Goal: Task Accomplishment & Management: Manage account settings

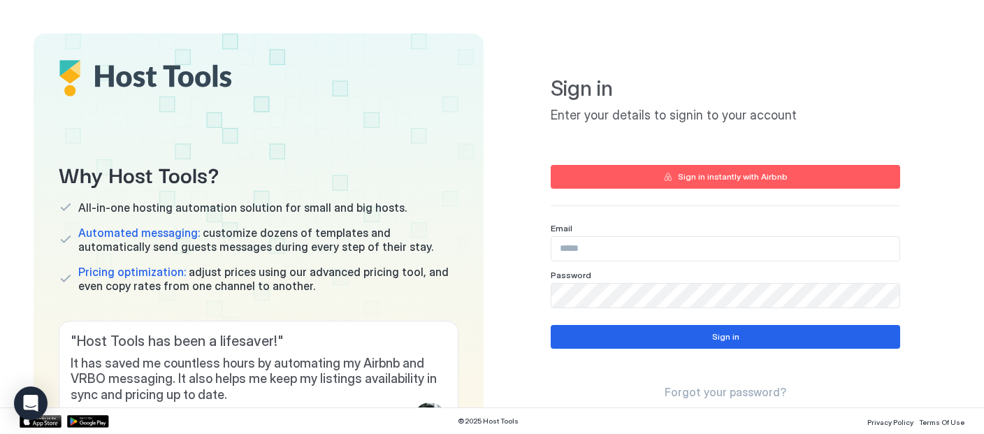
click at [719, 175] on div "Sign in instantly with Airbnb" at bounding box center [733, 177] width 110 height 13
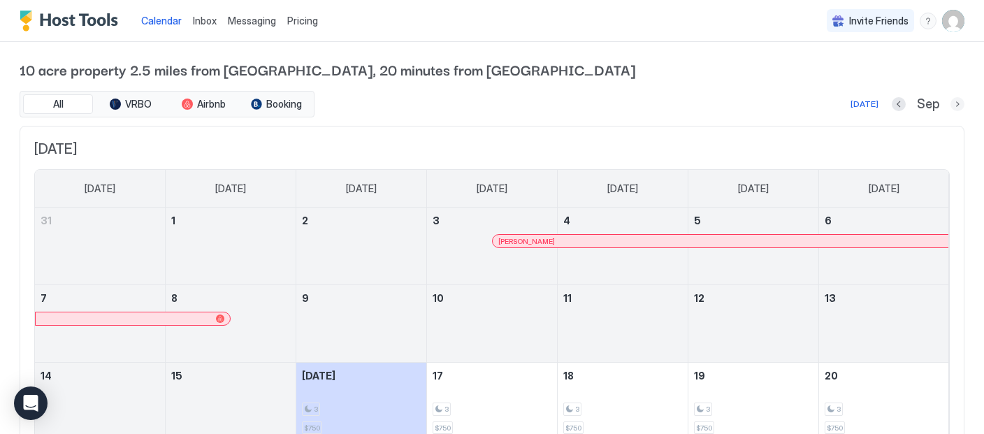
click at [959, 103] on button "Next month" at bounding box center [958, 104] width 14 height 14
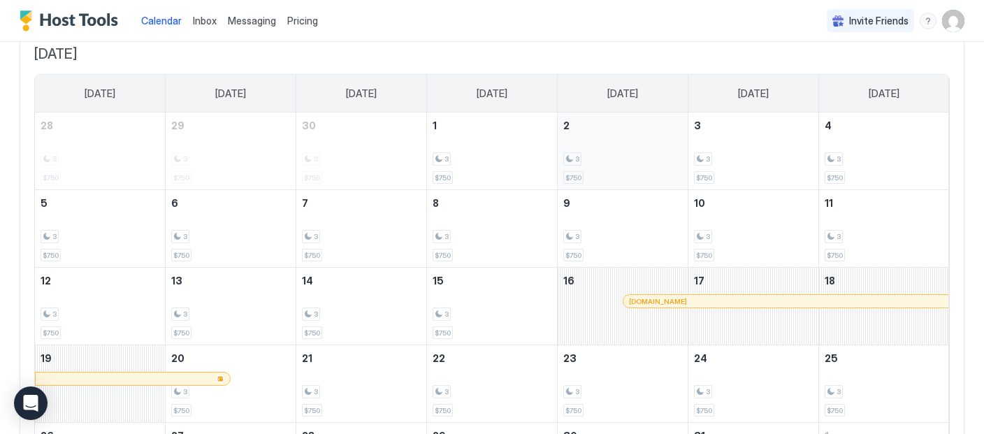
scroll to position [190, 0]
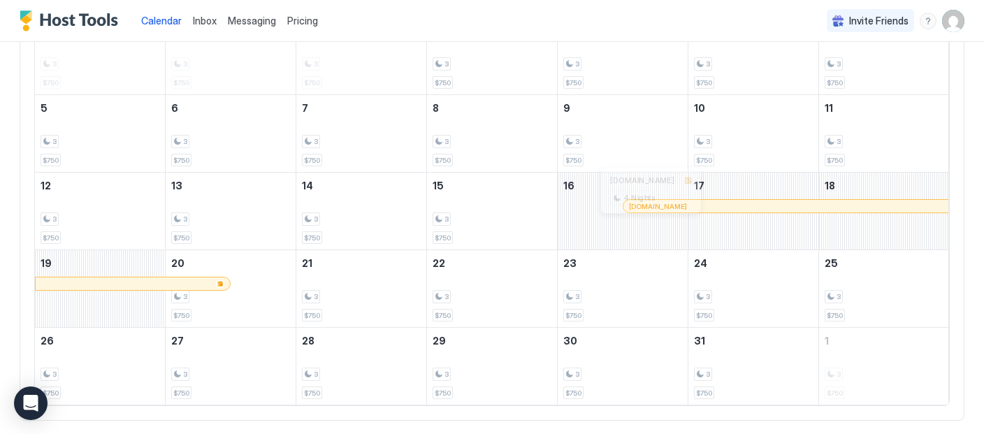
click at [651, 212] on div at bounding box center [651, 206] width 11 height 11
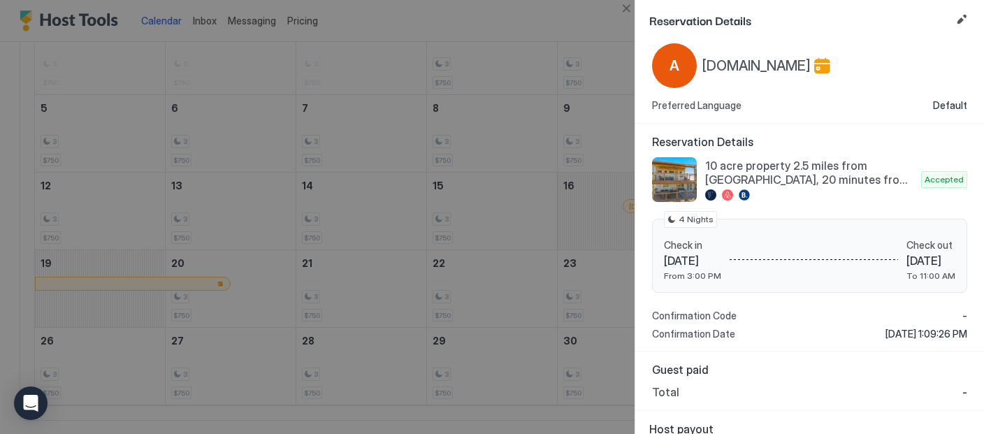
scroll to position [0, 0]
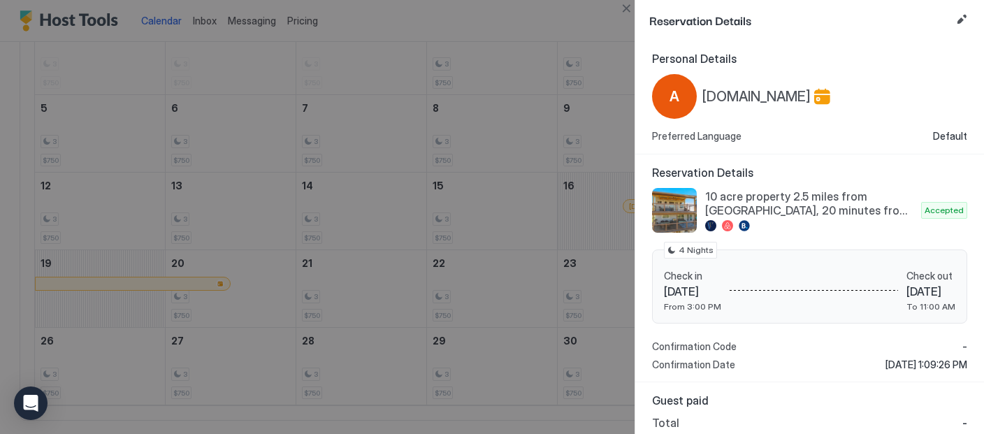
click at [605, 180] on div at bounding box center [492, 217] width 984 height 434
click at [602, 303] on div at bounding box center [492, 217] width 984 height 434
click at [624, 5] on button "Close" at bounding box center [626, 8] width 17 height 17
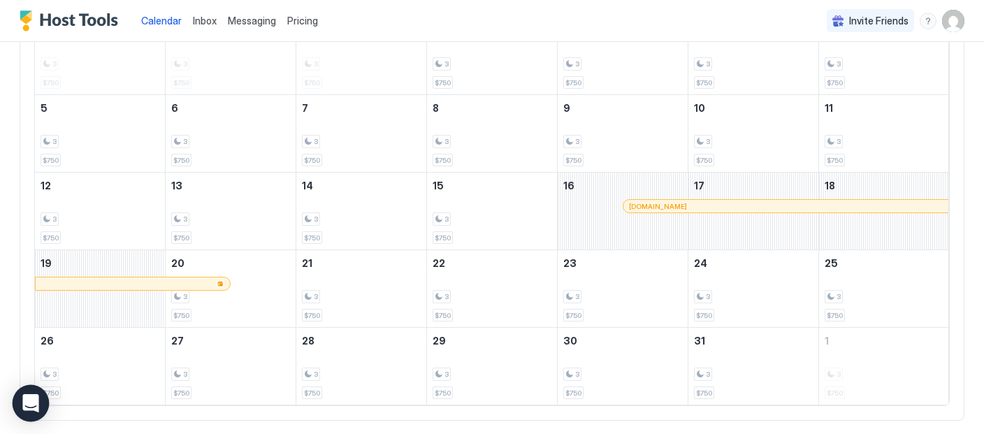
click at [31, 405] on icon "Open Intercom Messenger" at bounding box center [30, 403] width 16 height 18
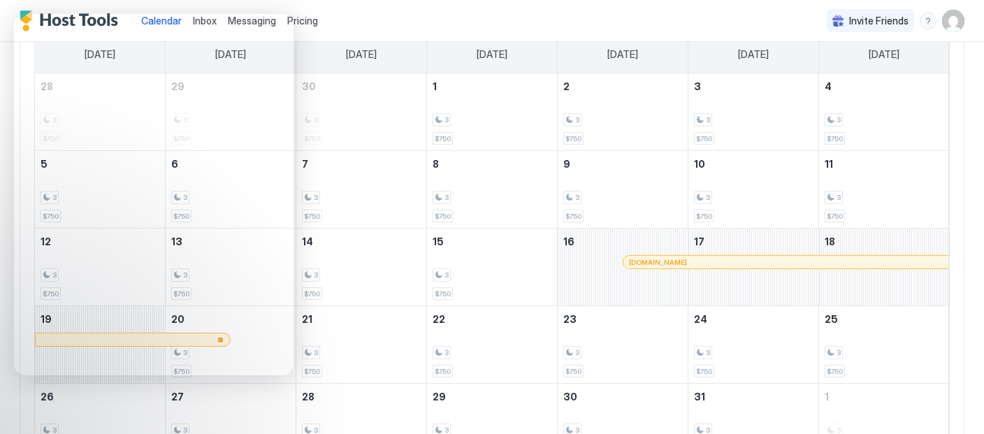
scroll to position [71, 0]
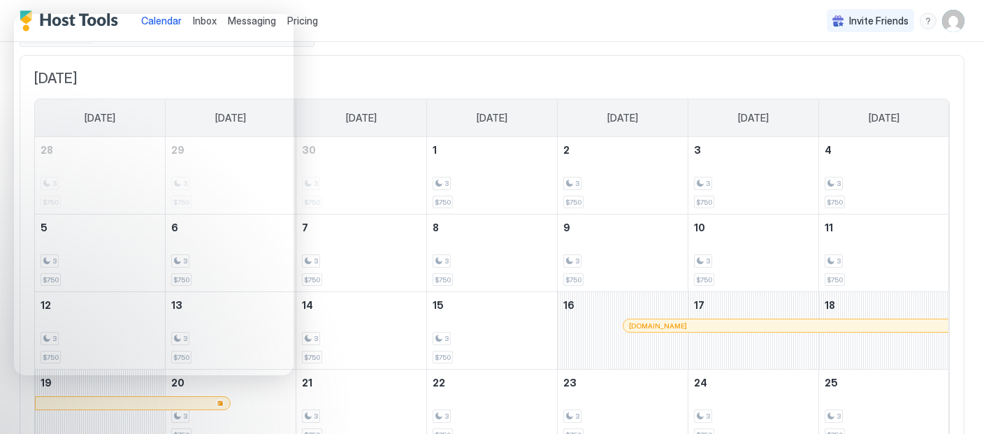
click at [339, 50] on div "All VRBO Airbnb Booking Today Oct October 2025 Sunday Monday Tuesday Wednesday …" at bounding box center [492, 280] width 945 height 520
click at [343, 86] on div "October 2025 Sunday Monday Tuesday Wednesday Thursday Friday Saturday 28 3 $750…" at bounding box center [492, 298] width 945 height 486
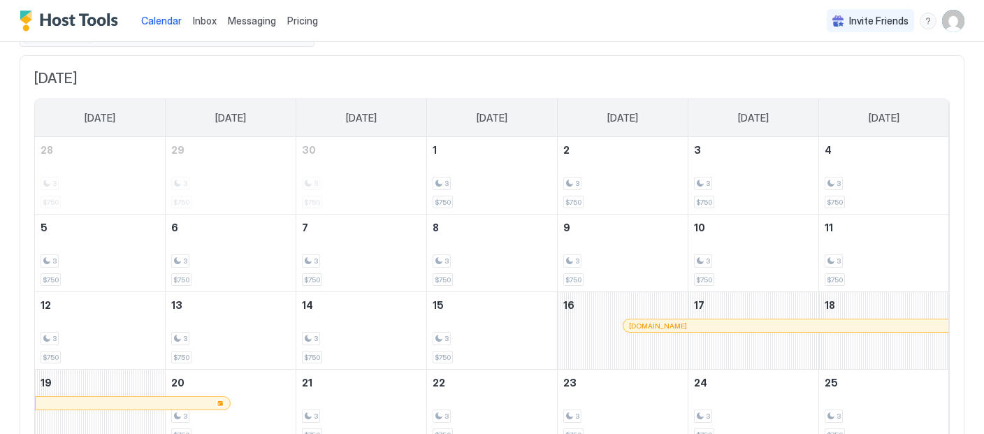
click at [307, 23] on span "Pricing" at bounding box center [302, 21] width 31 height 13
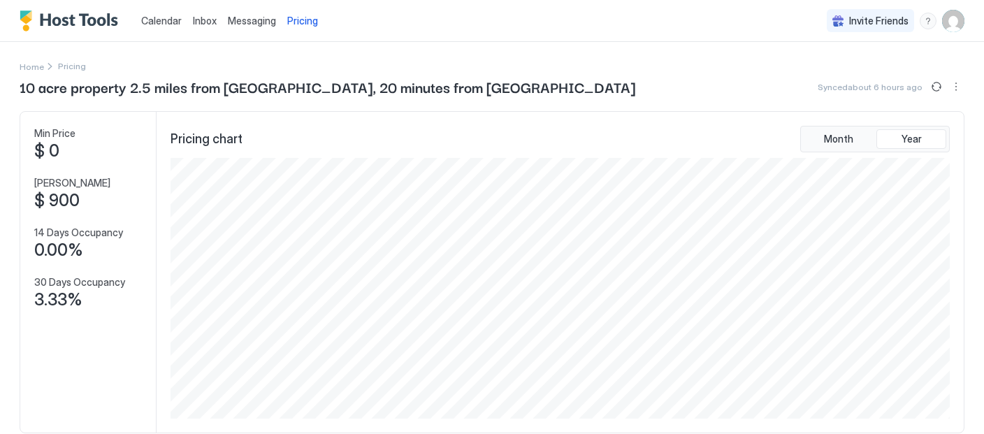
click at [159, 20] on span "Calendar" at bounding box center [161, 21] width 41 height 12
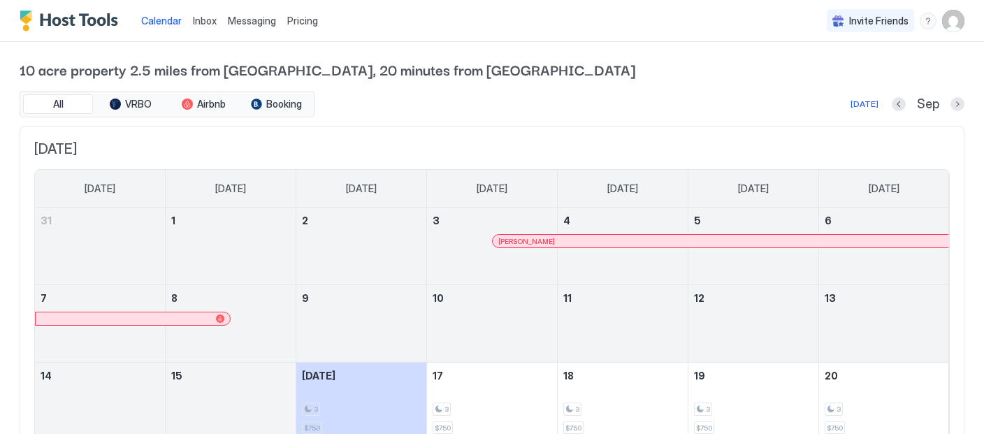
click at [296, 23] on span "Pricing" at bounding box center [302, 21] width 31 height 13
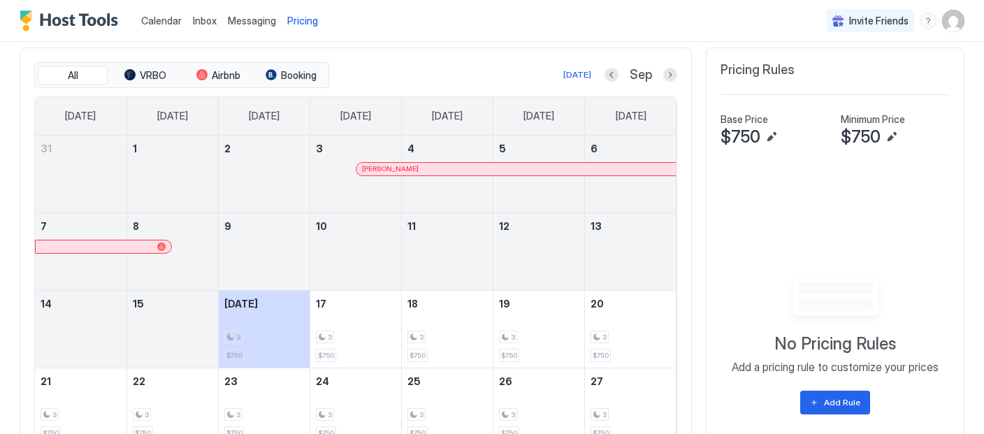
scroll to position [223, 0]
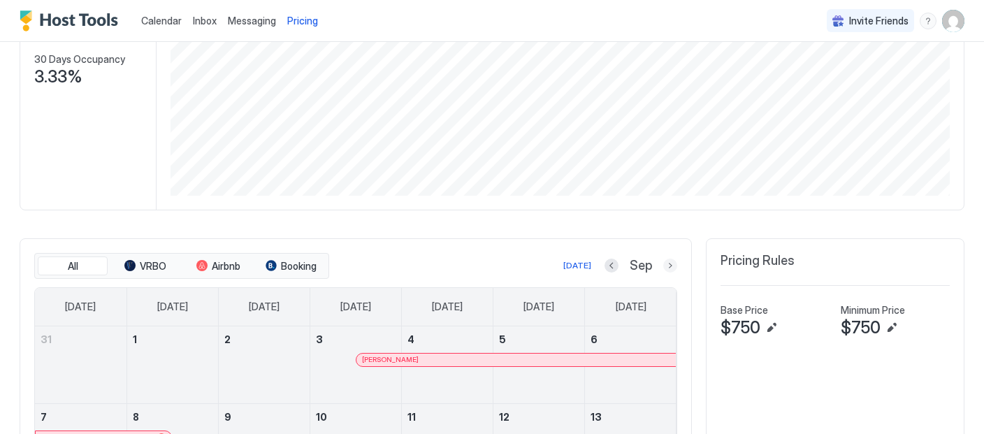
click at [667, 272] on button "Next month" at bounding box center [670, 266] width 14 height 14
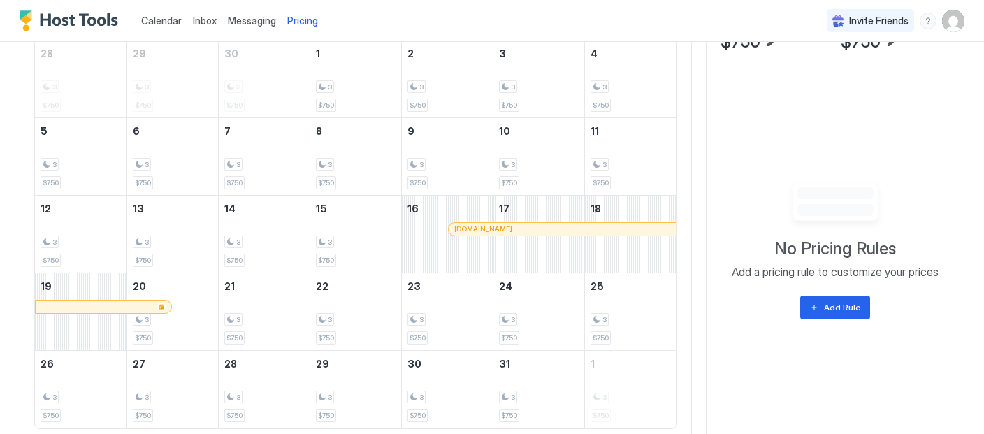
scroll to position [509, 0]
click at [486, 235] on div at bounding box center [487, 229] width 11 height 11
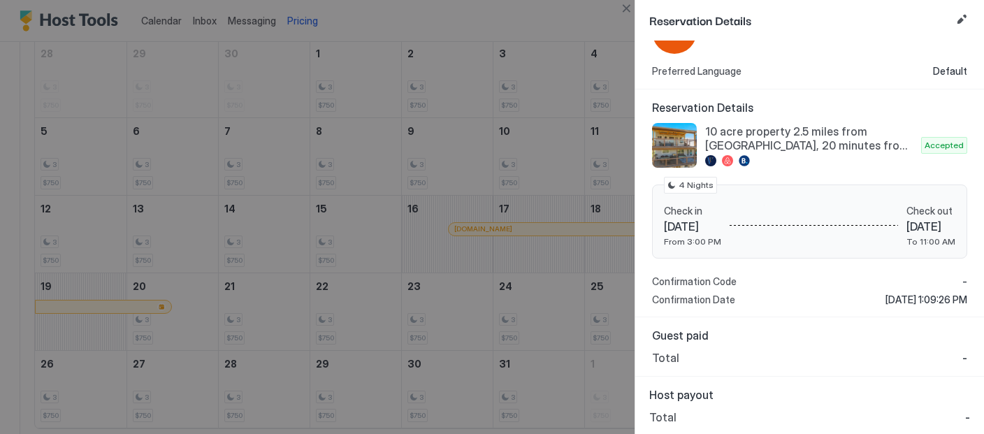
scroll to position [0, 0]
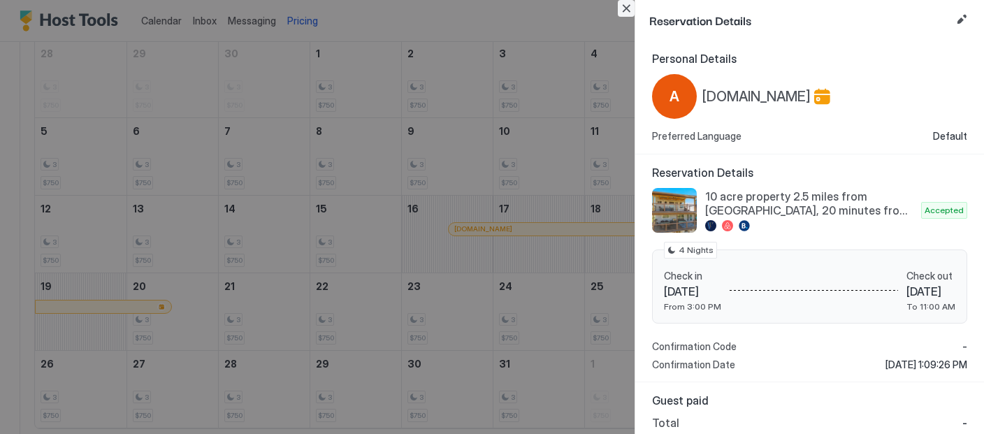
click at [626, 14] on button "Close" at bounding box center [626, 8] width 17 height 17
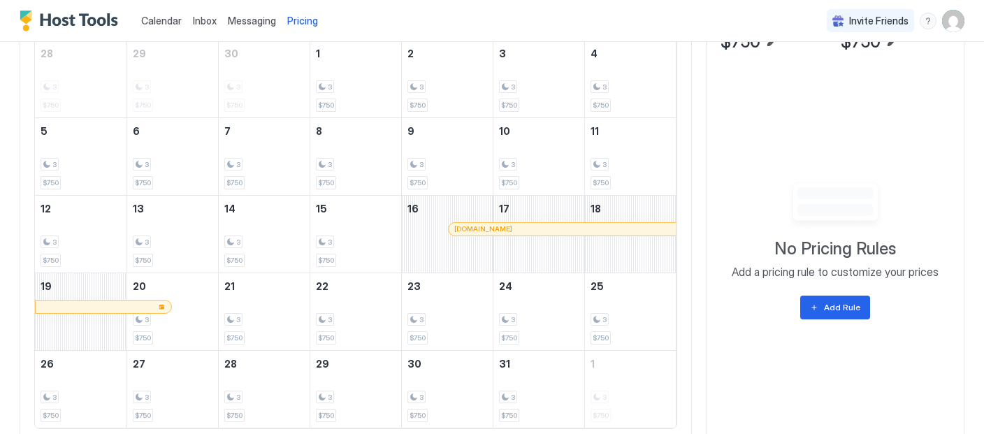
click at [169, 22] on span "Calendar" at bounding box center [161, 21] width 41 height 12
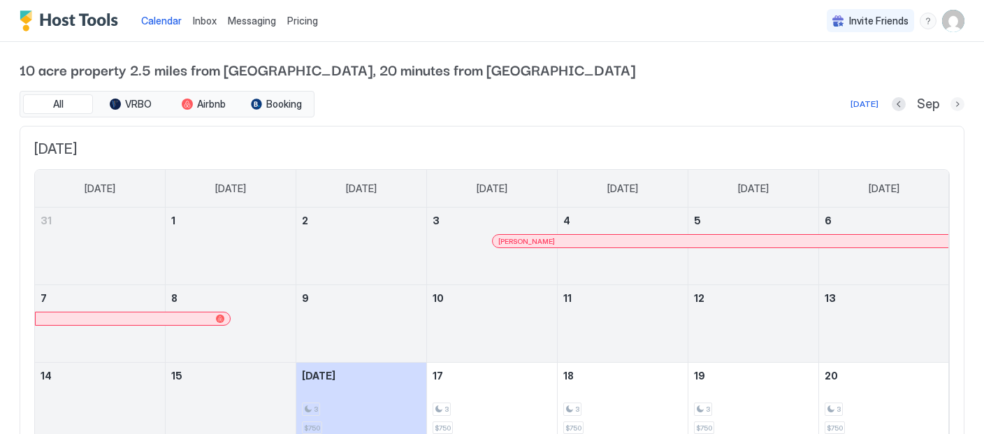
click at [960, 104] on button "Next month" at bounding box center [958, 104] width 14 height 14
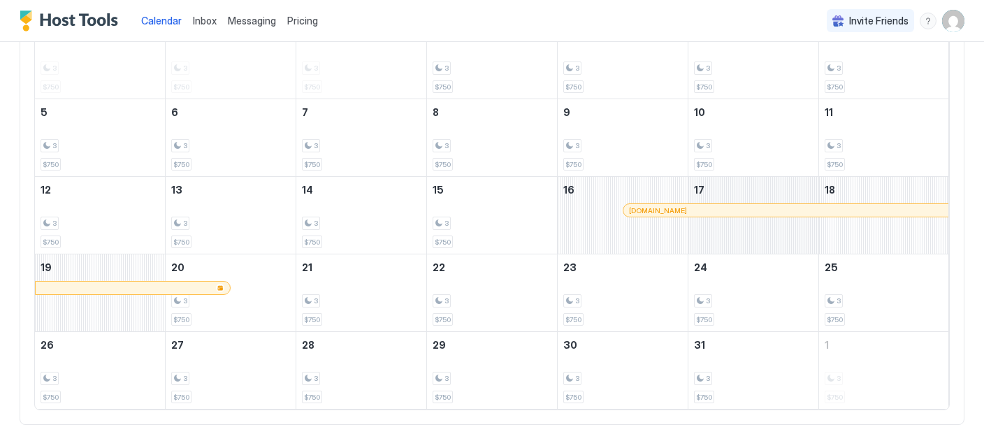
scroll to position [261, 0]
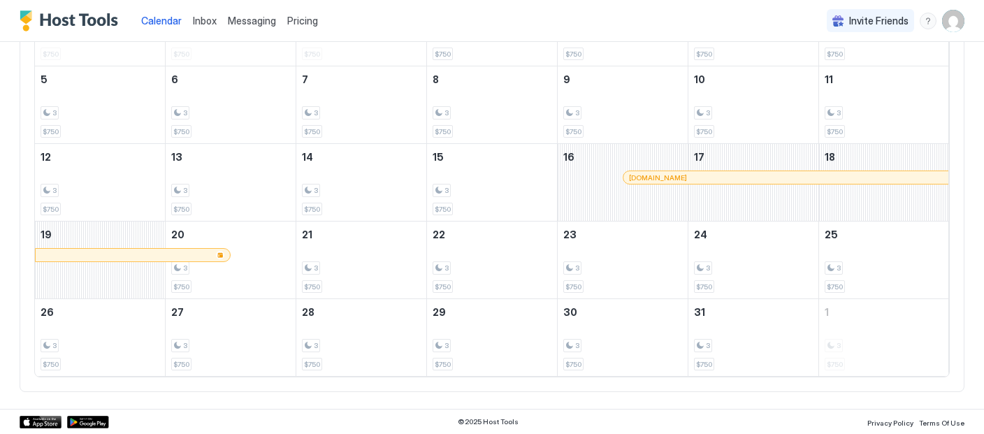
click at [674, 171] on div "app.hosttools.com" at bounding box center [785, 177] width 325 height 13
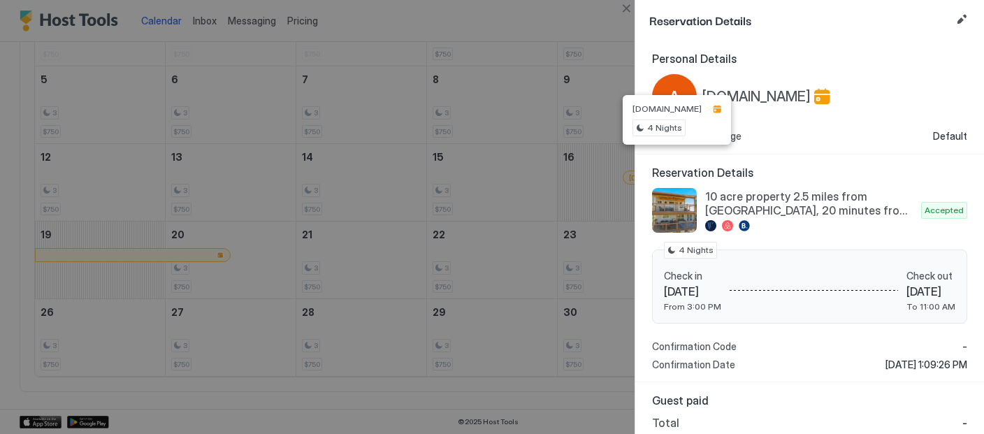
click at [822, 144] on div "Personal Details A app.hosttools.com Preferred Language Default" at bounding box center [809, 98] width 349 height 114
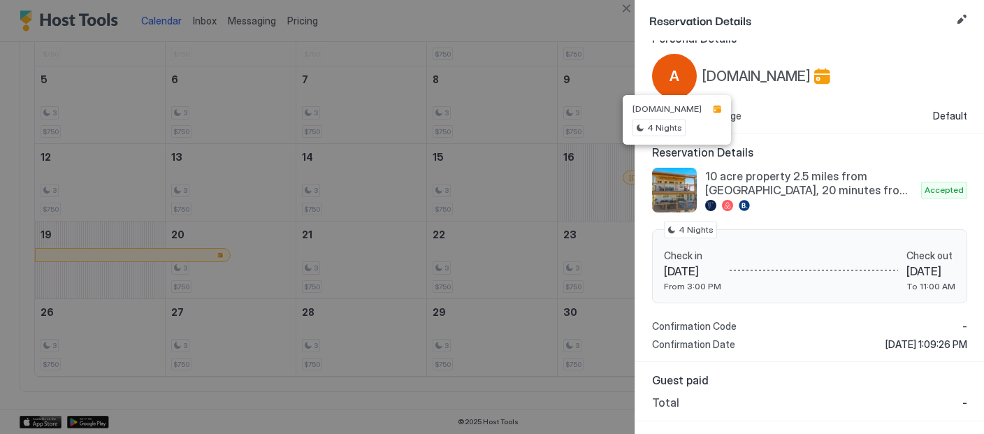
scroll to position [0, 0]
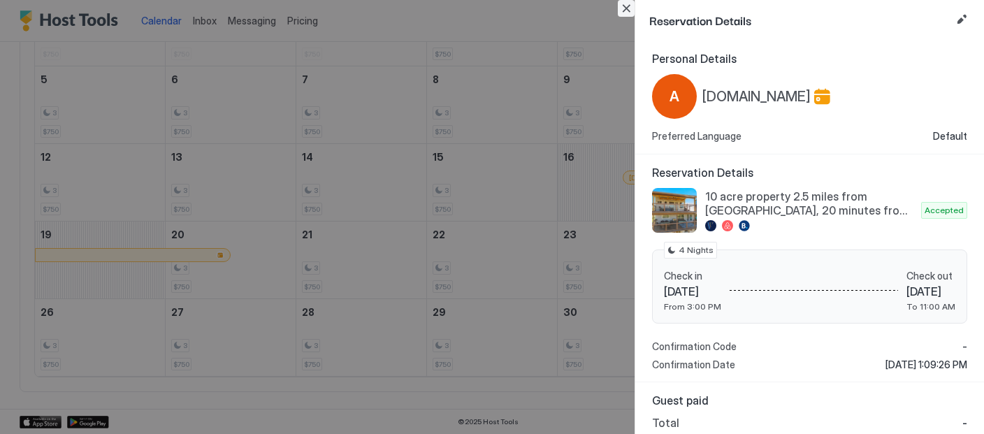
click at [628, 13] on button "Close" at bounding box center [626, 8] width 17 height 17
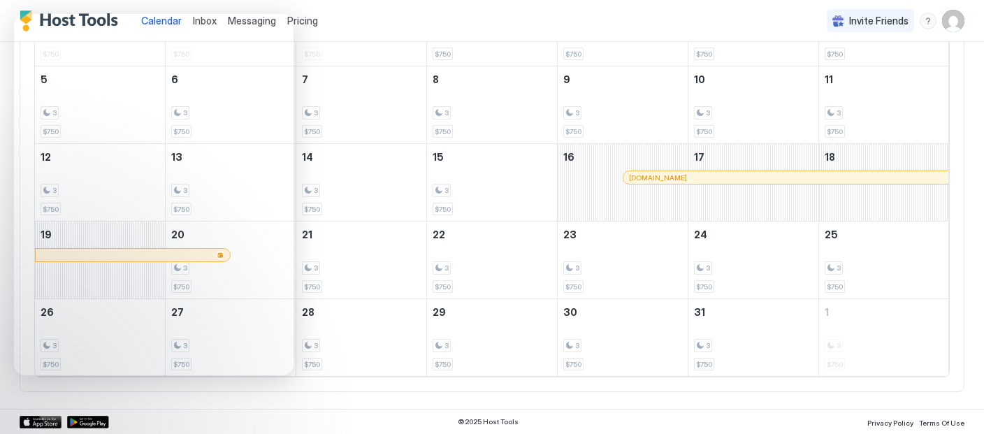
click at [353, 20] on div "Calendar Inbox Messaging Pricing Invite Friends MR" at bounding box center [492, 21] width 984 height 42
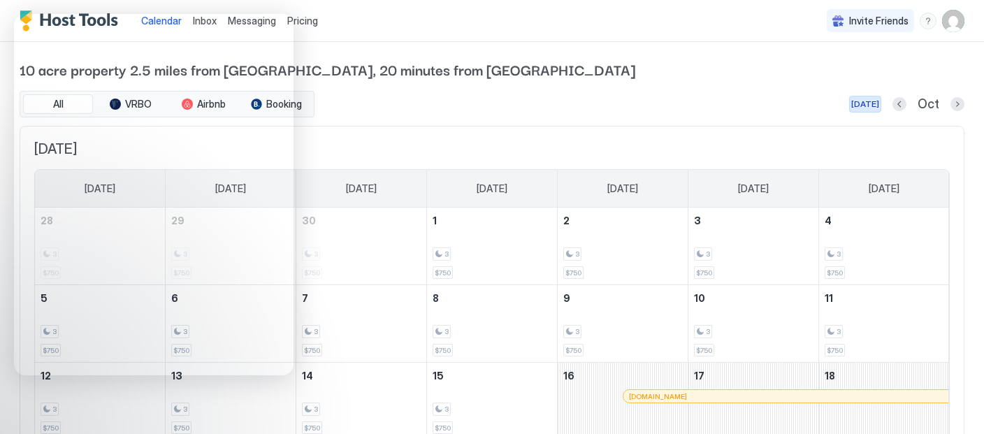
click at [860, 103] on div "Today" at bounding box center [865, 104] width 28 height 13
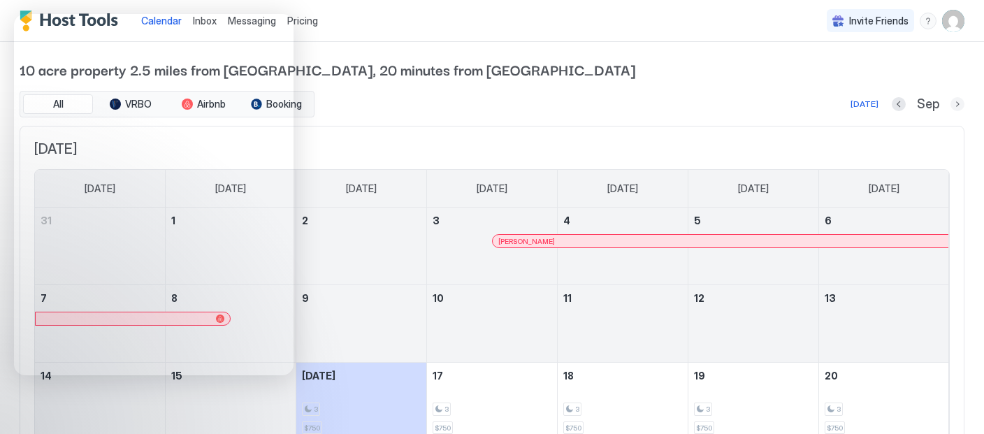
click at [953, 103] on button "Next month" at bounding box center [958, 104] width 14 height 14
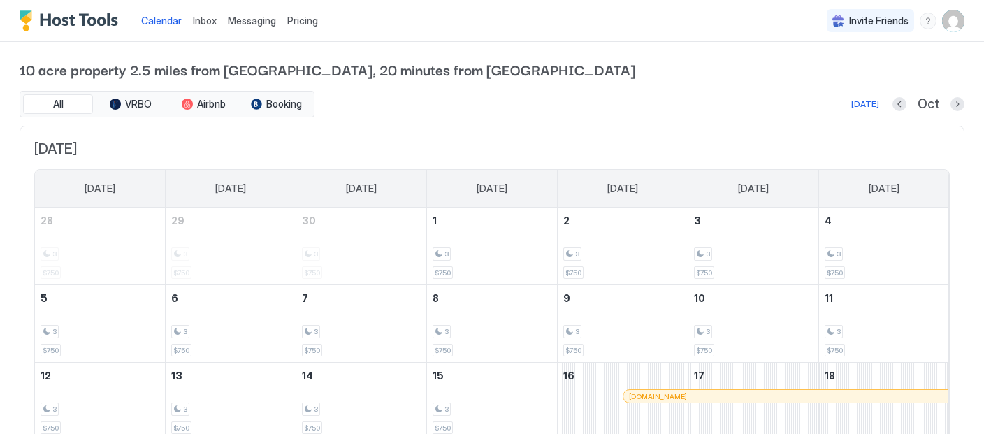
click at [66, 22] on img "Host Tools Logo" at bounding box center [72, 20] width 105 height 21
click at [80, 20] on img "Host Tools Logo" at bounding box center [72, 20] width 105 height 21
click at [249, 20] on span "Messaging" at bounding box center [252, 21] width 48 height 12
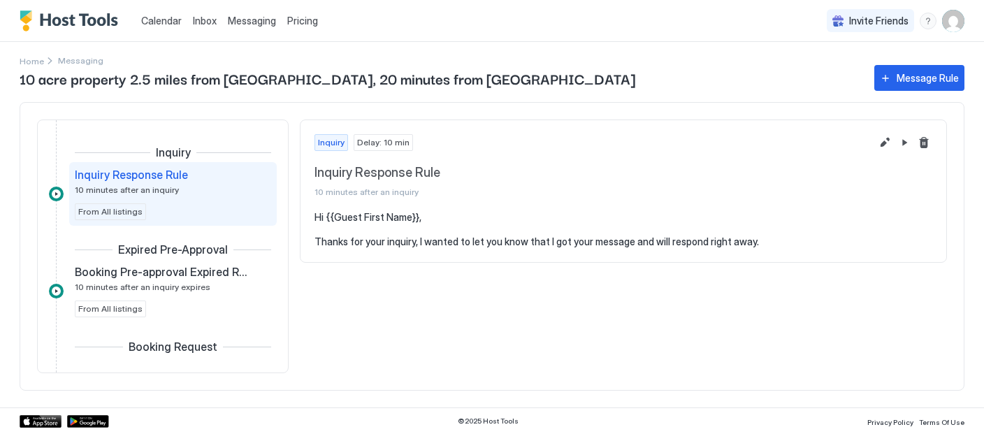
click at [57, 23] on img "Host Tools Logo" at bounding box center [72, 20] width 105 height 21
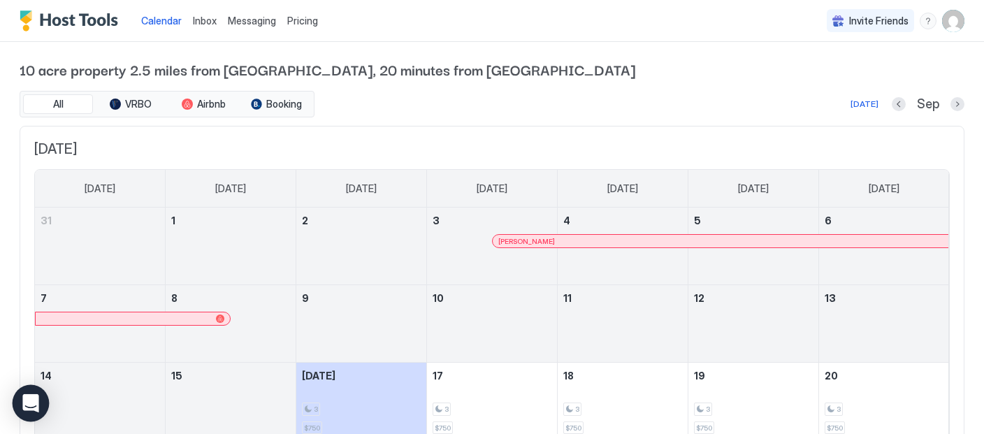
click at [35, 403] on icon "Open Intercom Messenger" at bounding box center [30, 403] width 16 height 18
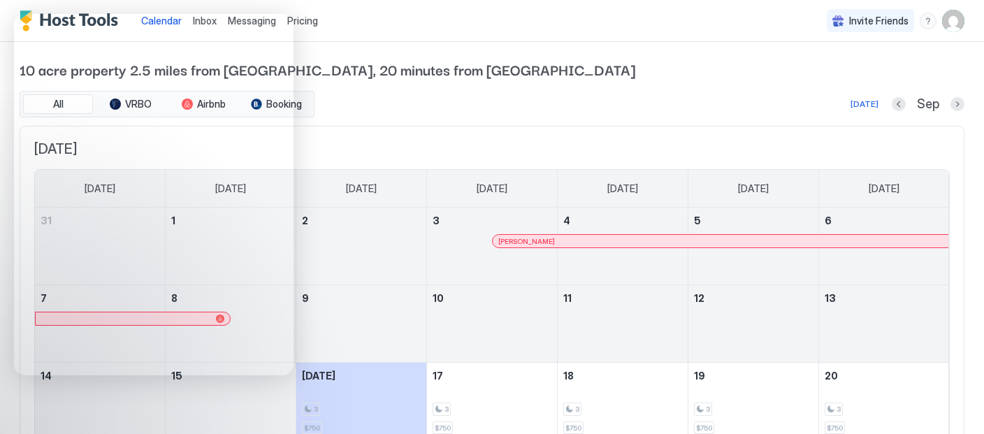
click at [951, 27] on img "User profile" at bounding box center [953, 21] width 22 height 22
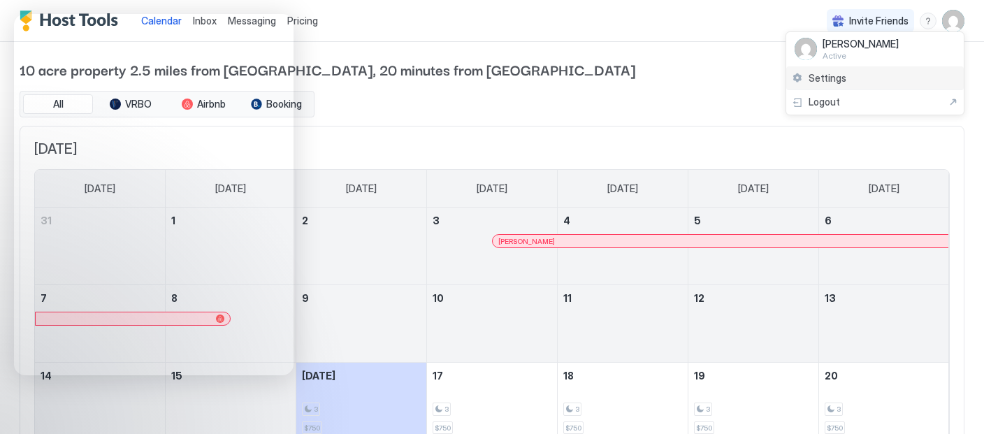
click at [837, 76] on span "Settings" at bounding box center [828, 78] width 38 height 13
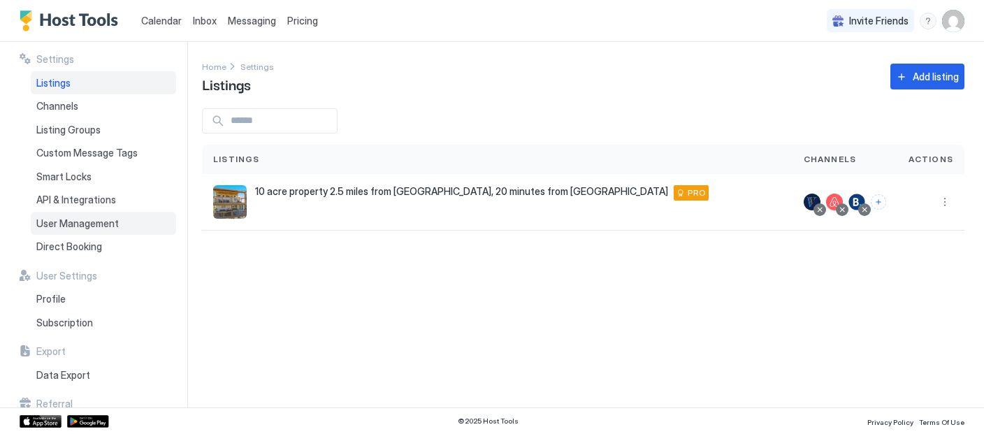
click at [108, 226] on span "User Management" at bounding box center [77, 223] width 82 height 13
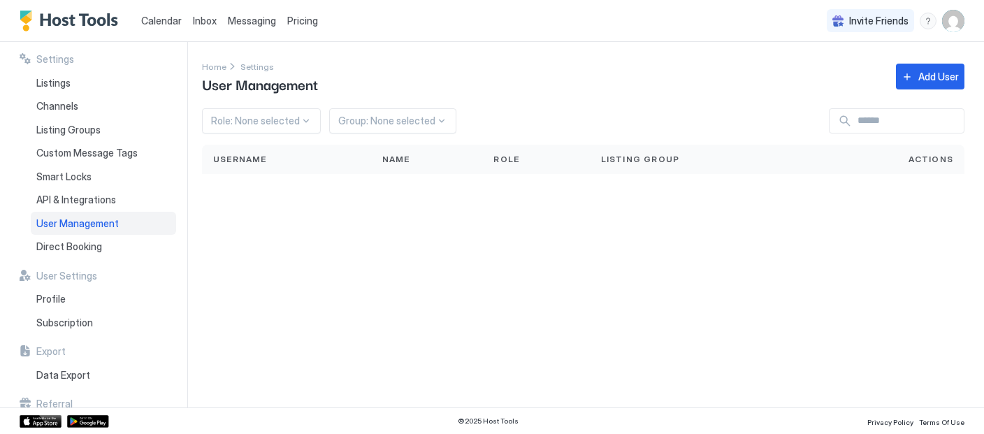
click at [164, 22] on span "Calendar" at bounding box center [161, 21] width 41 height 12
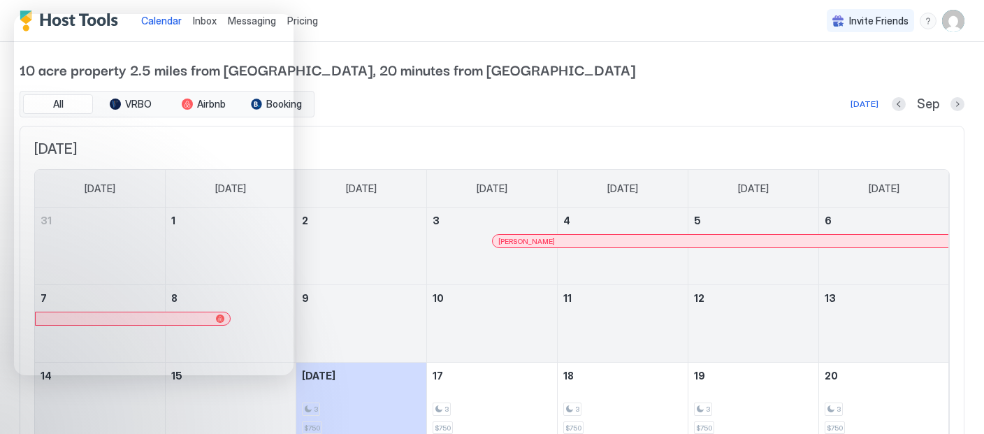
click at [962, 22] on img "User profile" at bounding box center [953, 21] width 22 height 22
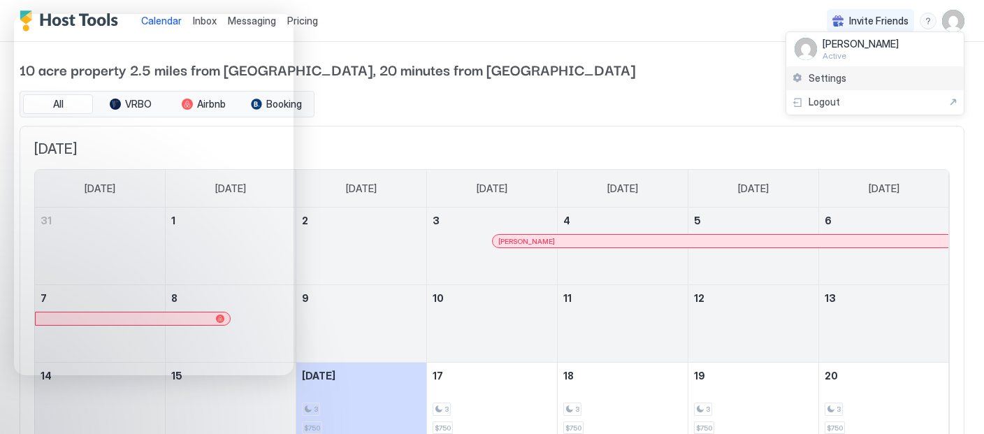
click at [820, 75] on span "Settings" at bounding box center [828, 78] width 38 height 13
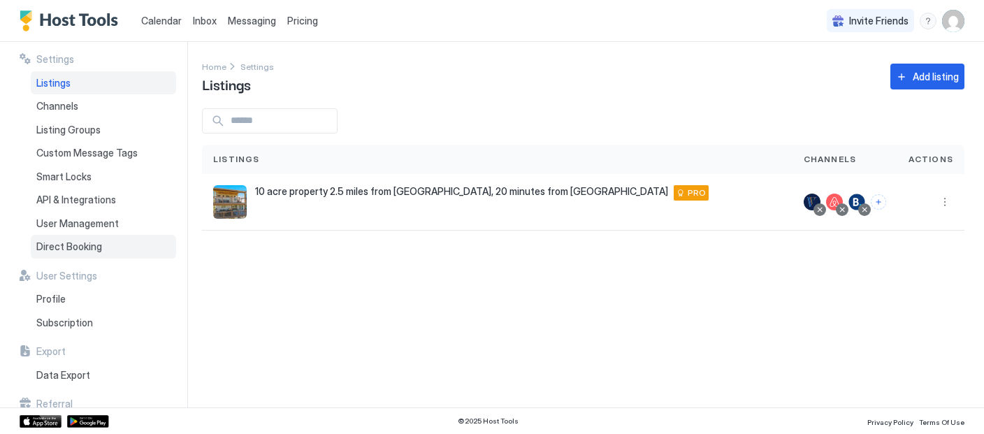
click at [93, 245] on span "Direct Booking" at bounding box center [69, 246] width 66 height 13
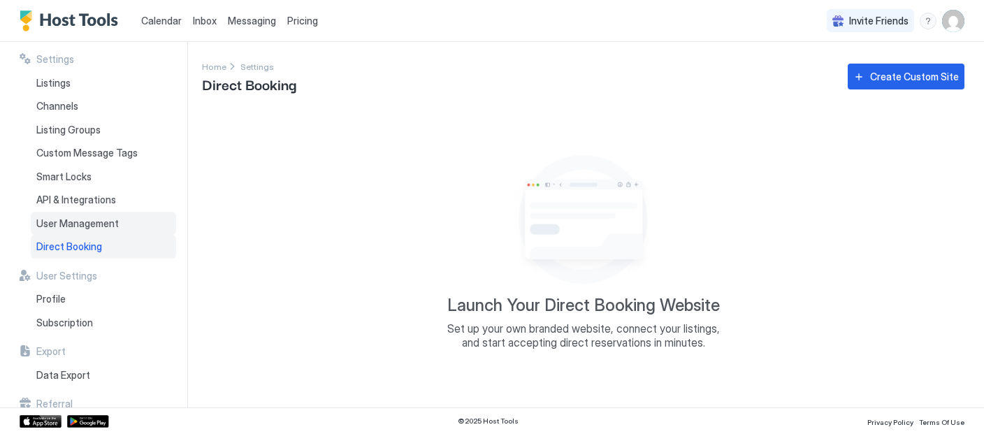
click at [80, 226] on span "User Management" at bounding box center [77, 223] width 82 height 13
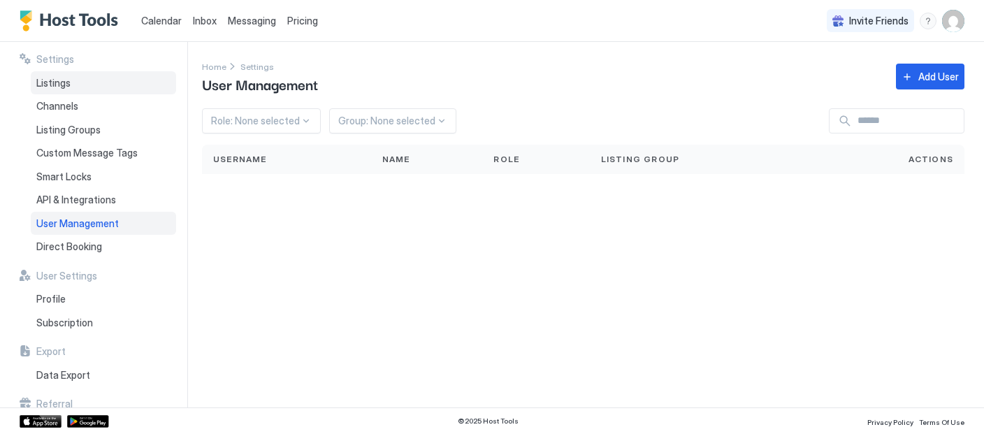
click at [53, 84] on span "Listings" at bounding box center [53, 83] width 34 height 13
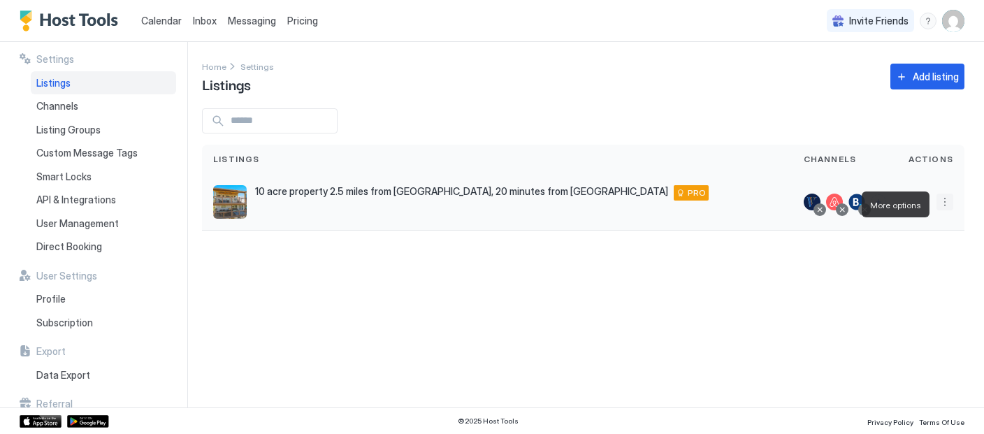
click at [946, 210] on button "More options" at bounding box center [945, 202] width 17 height 17
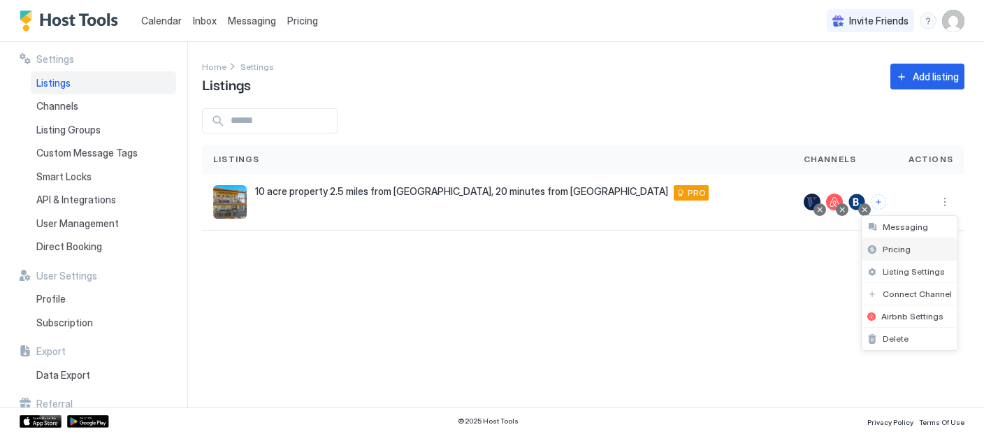
click at [903, 245] on span "Pricing" at bounding box center [897, 249] width 28 height 10
